Goal: Task Accomplishment & Management: Complete application form

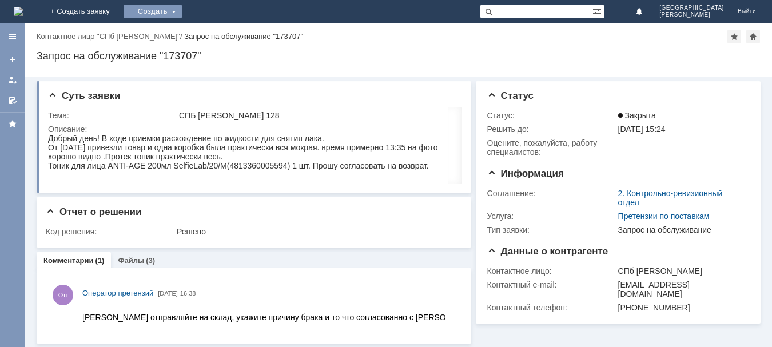
click at [182, 7] on div "Создать" at bounding box center [152, 12] width 58 height 14
click at [213, 29] on link "Заявка" at bounding box center [169, 34] width 87 height 14
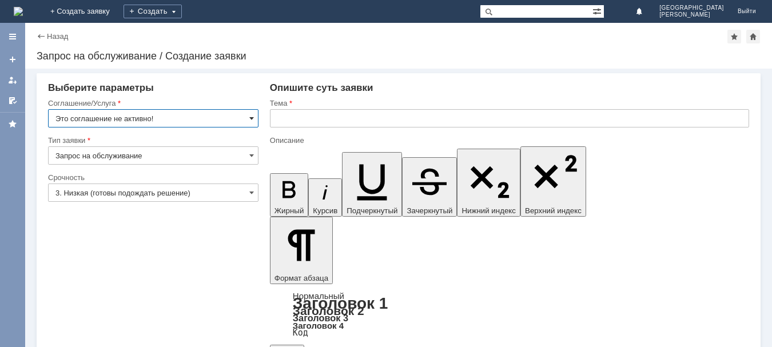
click at [249, 117] on span at bounding box center [251, 118] width 5 height 9
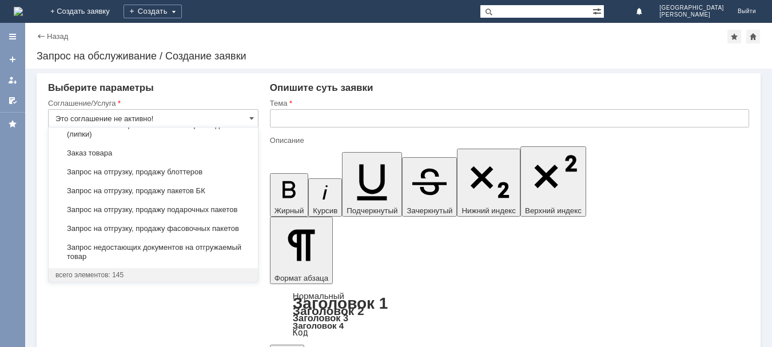
scroll to position [400, 0]
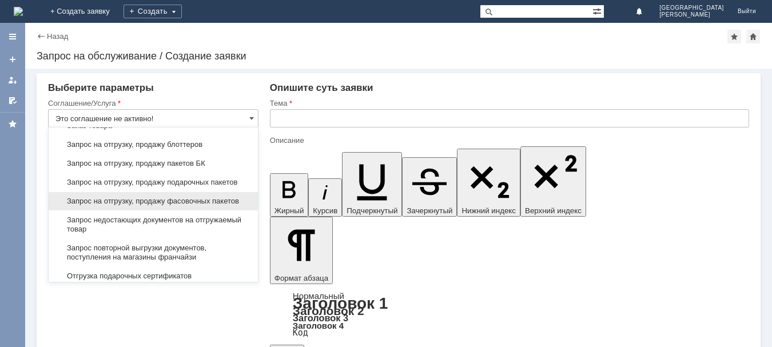
click at [204, 210] on div "Запрос на отгрузку, продажу фасовочных пакетов" at bounding box center [153, 201] width 209 height 18
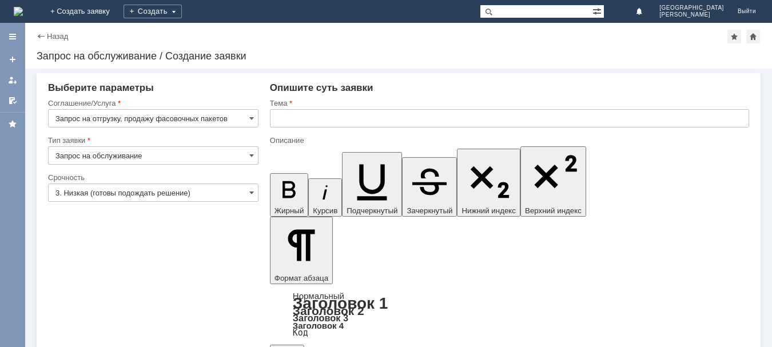
type input "Запрос на отгрузку, продажу фасовочных пакетов"
click at [340, 115] on input "text" at bounding box center [509, 118] width 479 height 18
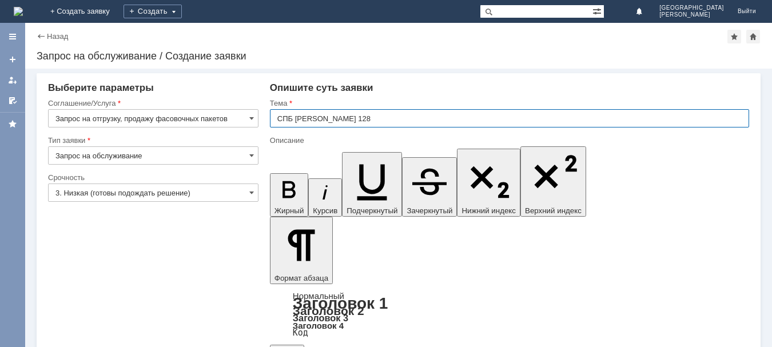
type input "СПБ [PERSON_NAME] 128"
